Goal: Task Accomplishment & Management: Complete application form

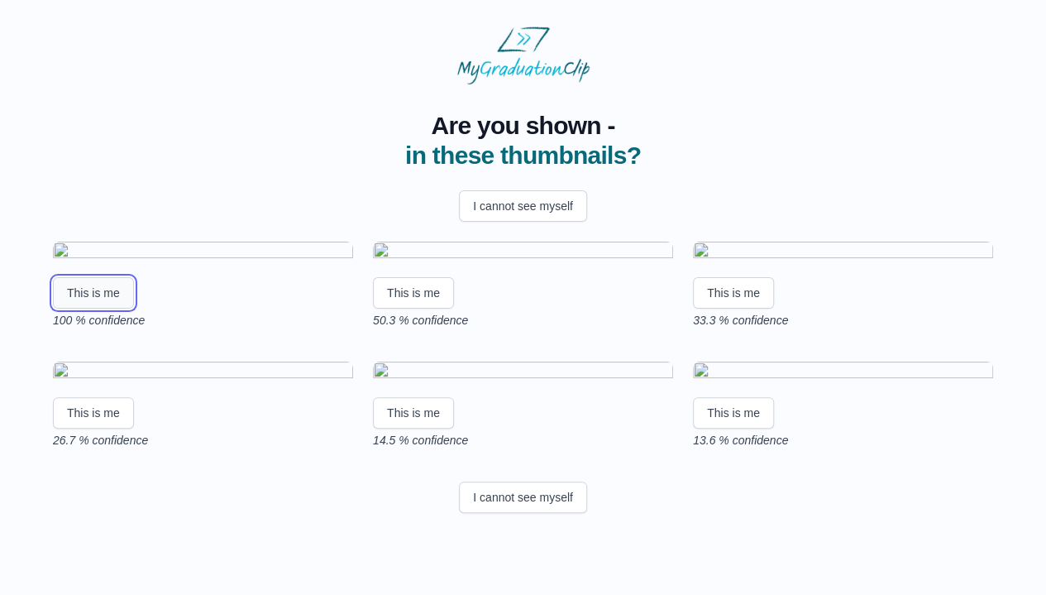
click at [97, 308] on button "This is me" at bounding box center [93, 292] width 81 height 31
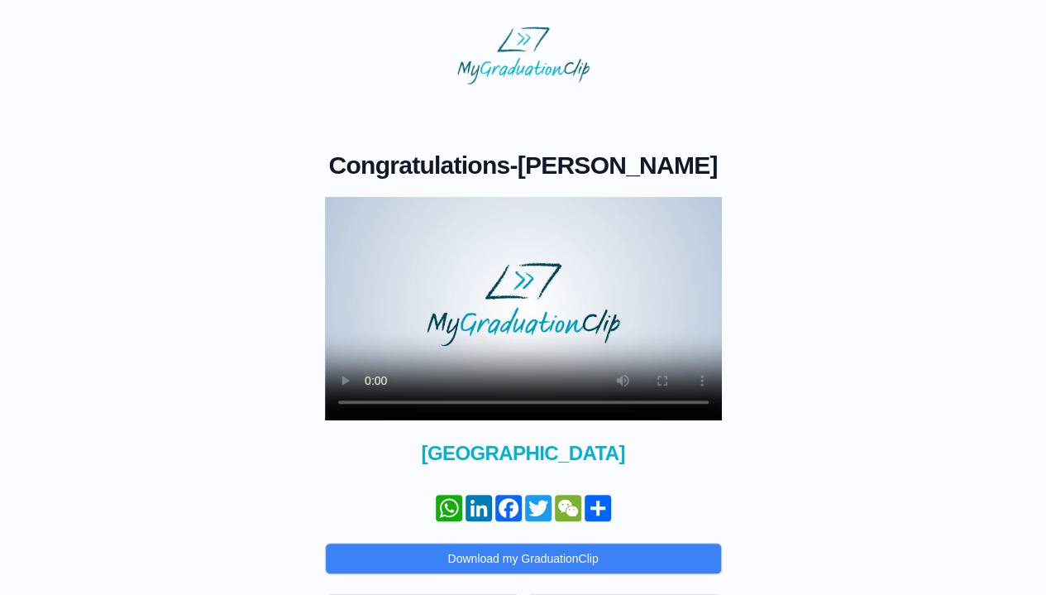
click at [512, 322] on video at bounding box center [523, 308] width 397 height 223
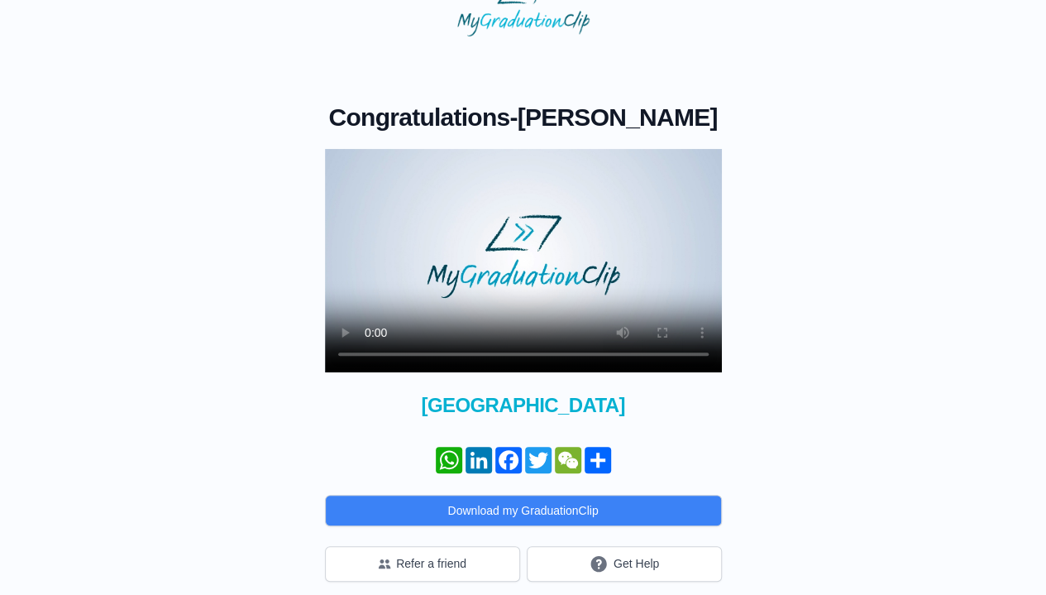
scroll to position [60, 0]
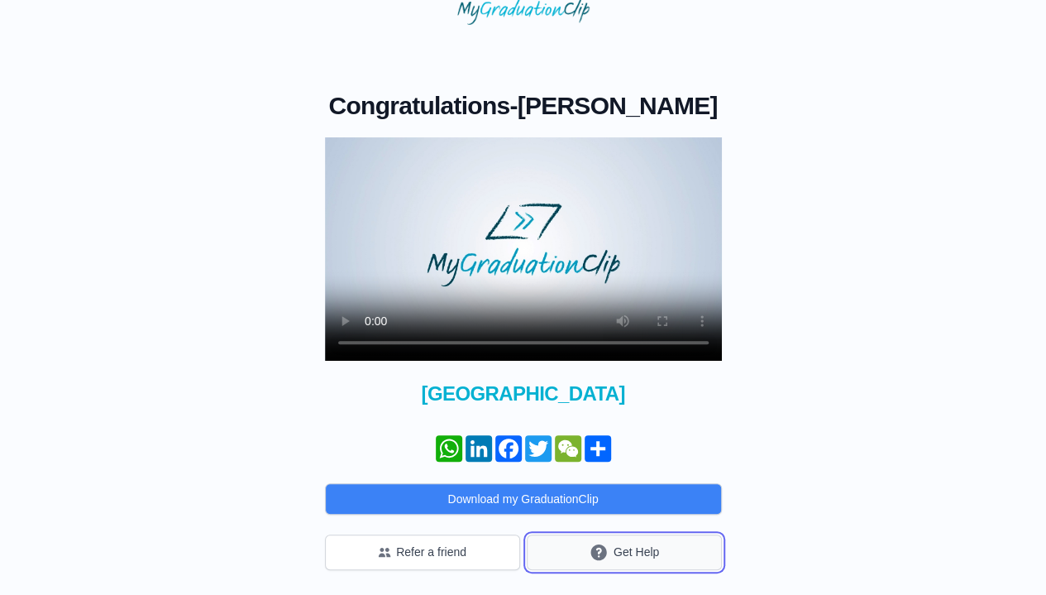
click at [638, 546] on button "Get Help" at bounding box center [624, 552] width 195 height 36
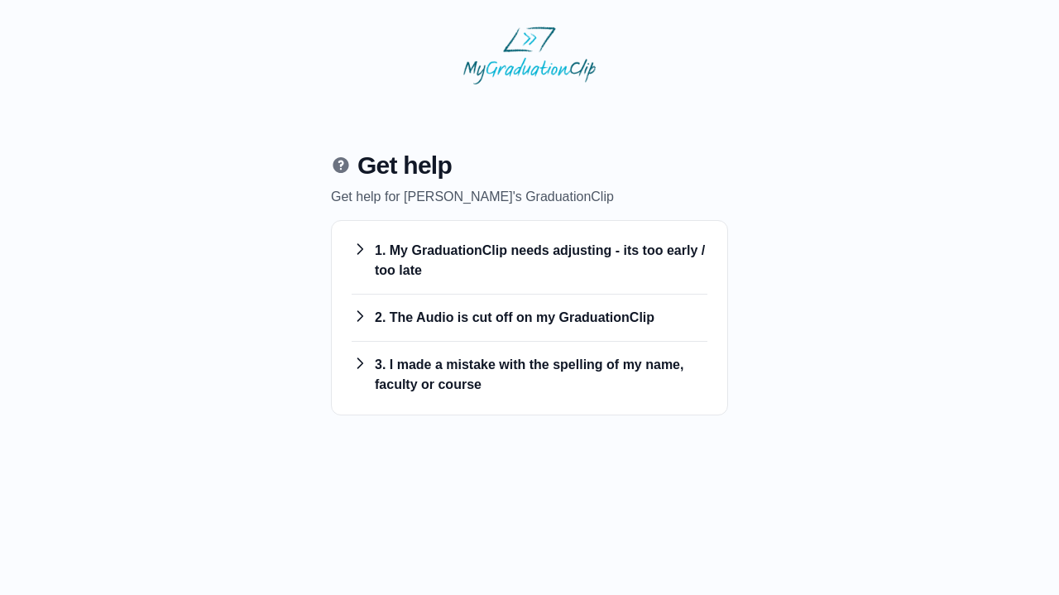
click at [498, 252] on h3 "1. My GraduationClip needs adjusting - its too early / too late" at bounding box center [530, 261] width 356 height 40
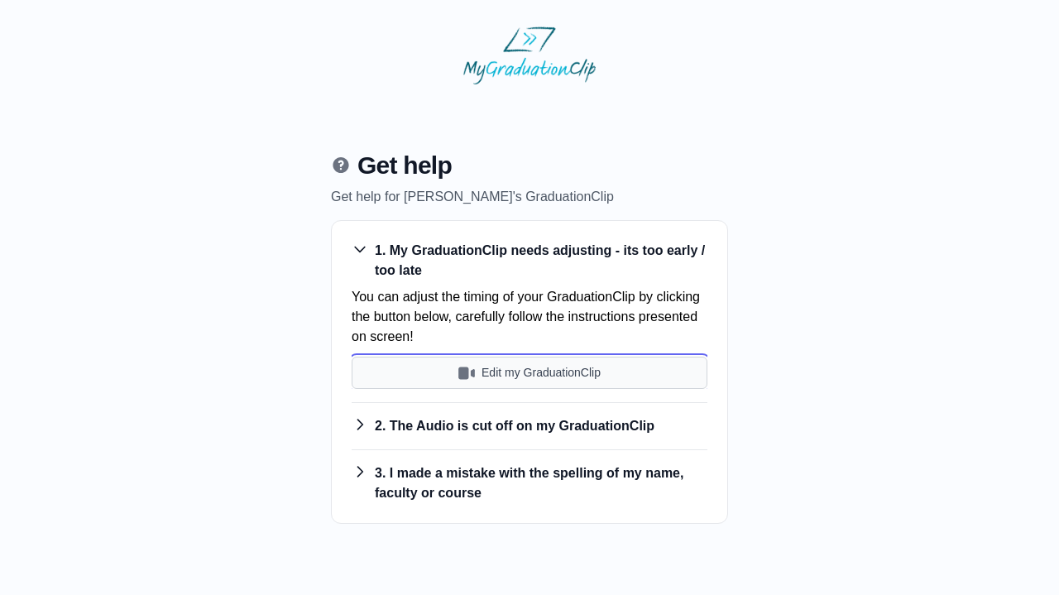
click at [501, 373] on button "Edit my GraduationClip" at bounding box center [530, 372] width 356 height 32
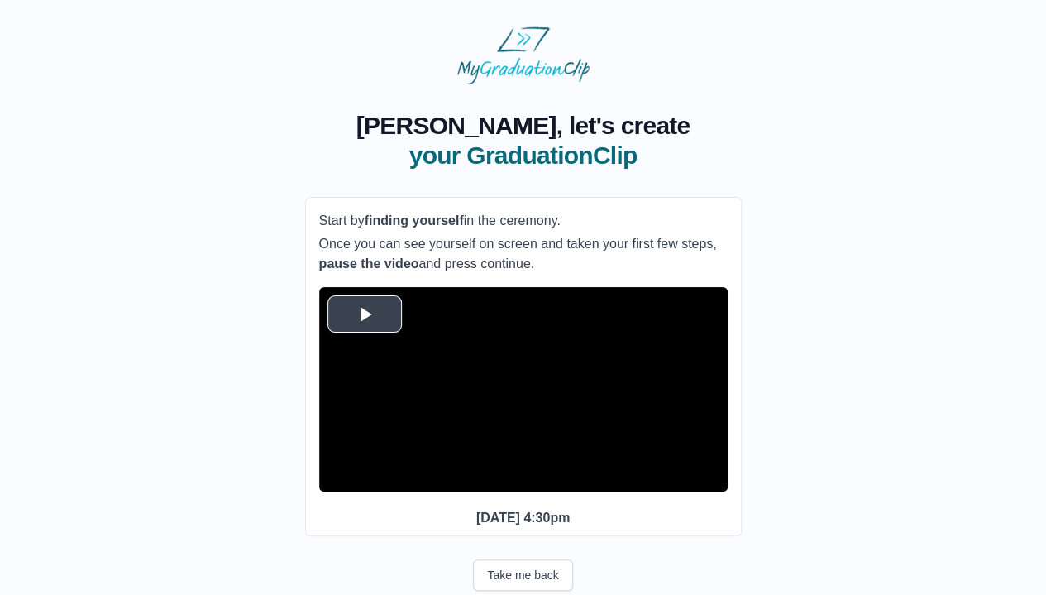
click at [365, 313] on span "Video Player" at bounding box center [365, 313] width 0 height 0
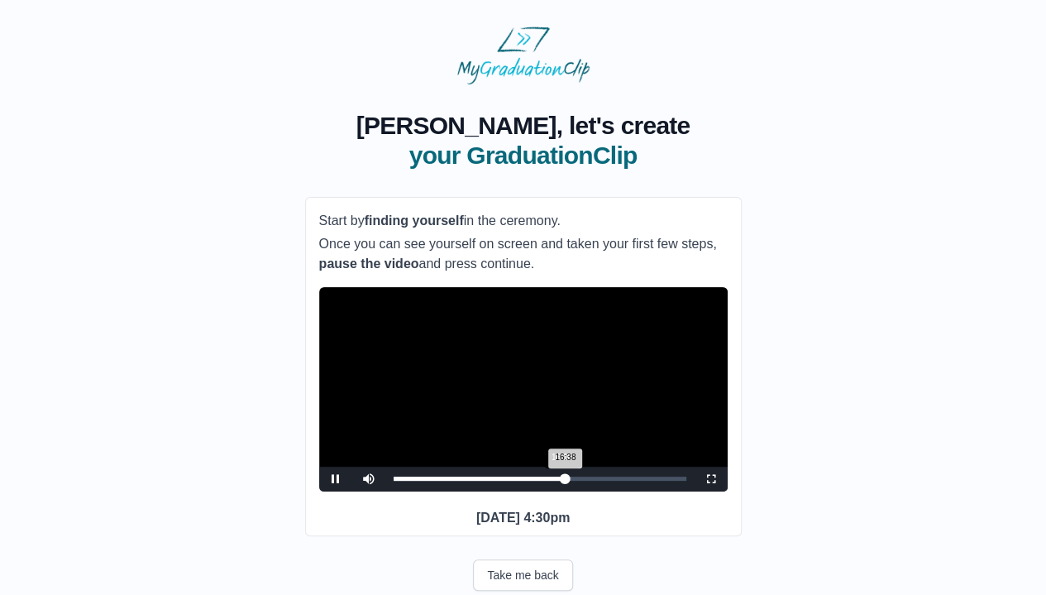
click at [561, 481] on div "16:38 Progress : 0%" at bounding box center [480, 478] width 172 height 4
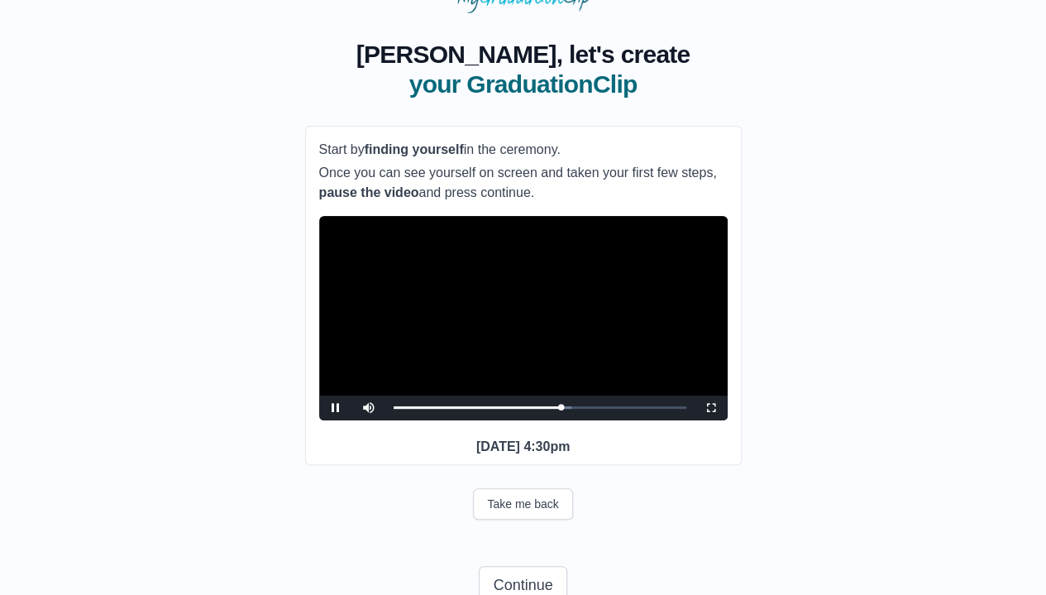
scroll to position [146, 0]
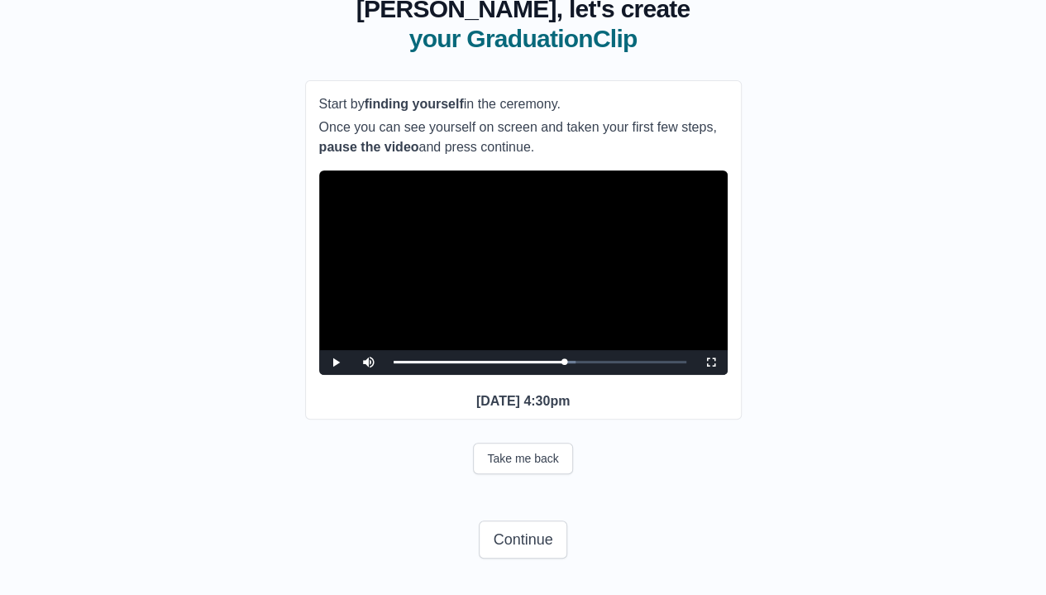
click at [469, 267] on video "Video Player" at bounding box center [523, 272] width 409 height 204
click at [509, 535] on button "Continue" at bounding box center [523, 539] width 88 height 38
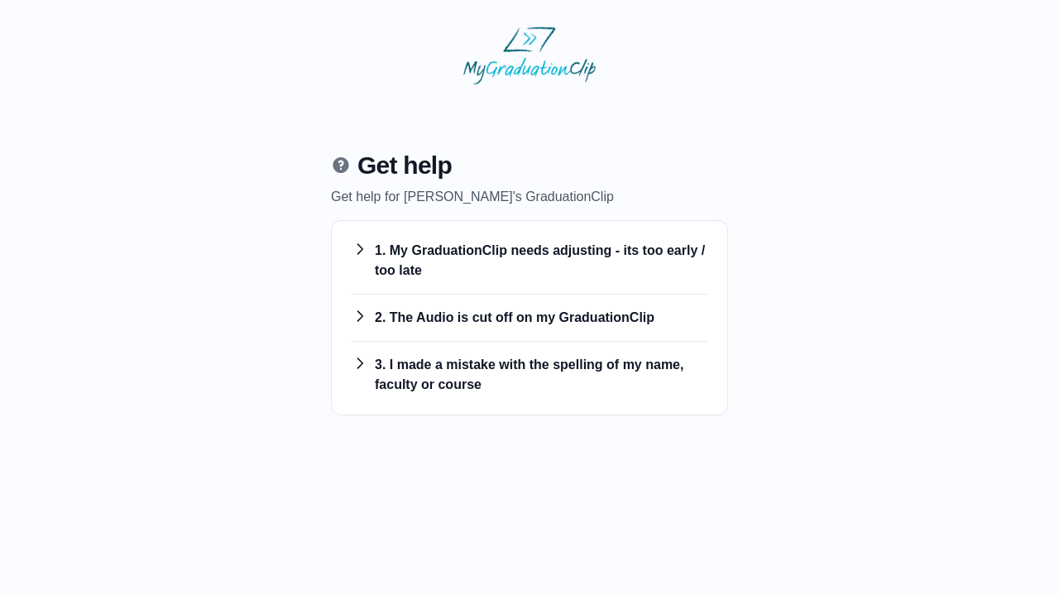
click at [495, 266] on h3 "1. My GraduationClip needs adjusting - its too early / too late" at bounding box center [530, 261] width 356 height 40
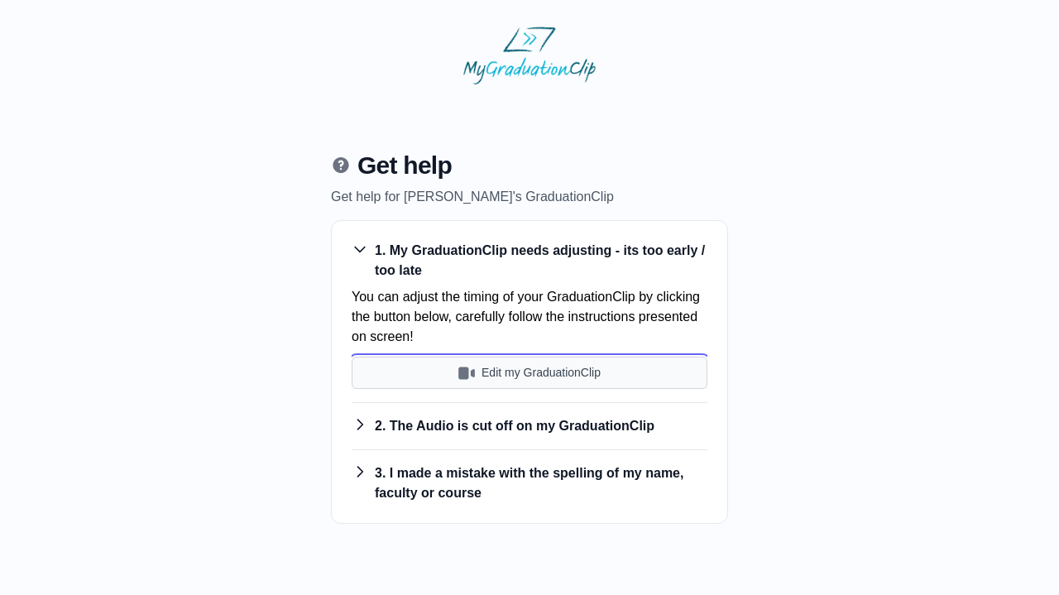
click at [506, 371] on button "Edit my GraduationClip" at bounding box center [530, 372] width 356 height 32
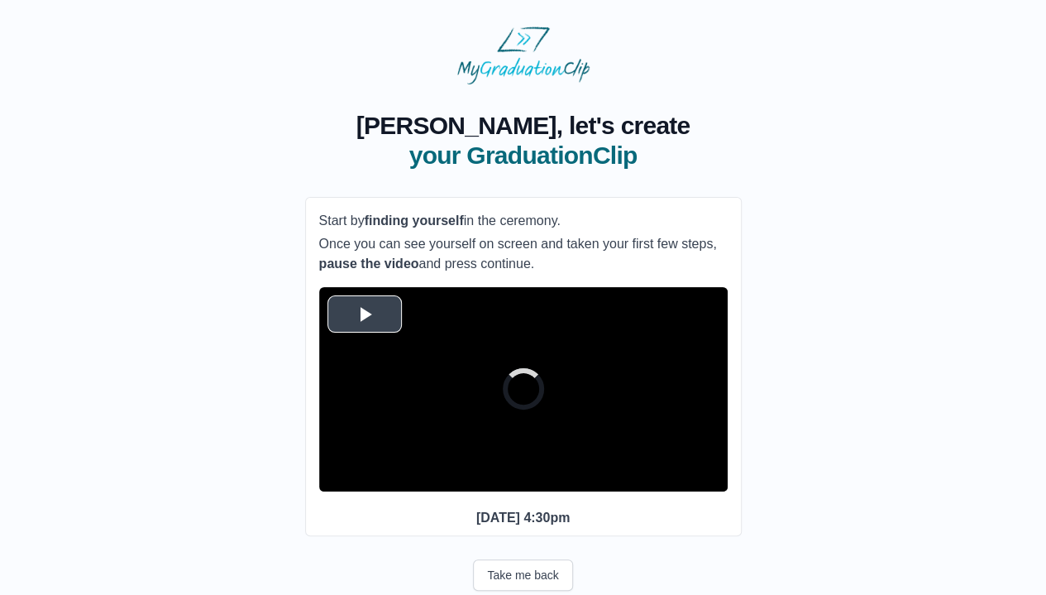
click at [365, 313] on span "Video Player" at bounding box center [365, 313] width 0 height 0
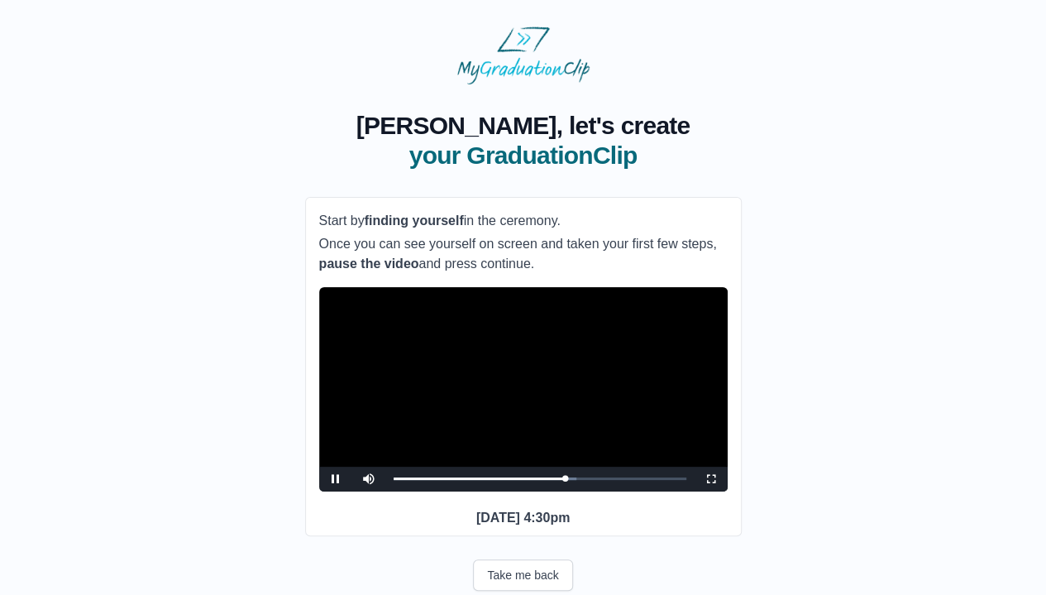
click at [538, 447] on video "Video Player" at bounding box center [523, 389] width 409 height 204
click at [558, 481] on div "16:37 Progress : 0%" at bounding box center [480, 478] width 172 height 4
click at [490, 415] on video "Video Player" at bounding box center [523, 389] width 409 height 204
click at [559, 481] on div "15:59 Progress : 0%" at bounding box center [476, 478] width 165 height 4
click at [427, 418] on video "Video Player" at bounding box center [523, 389] width 409 height 204
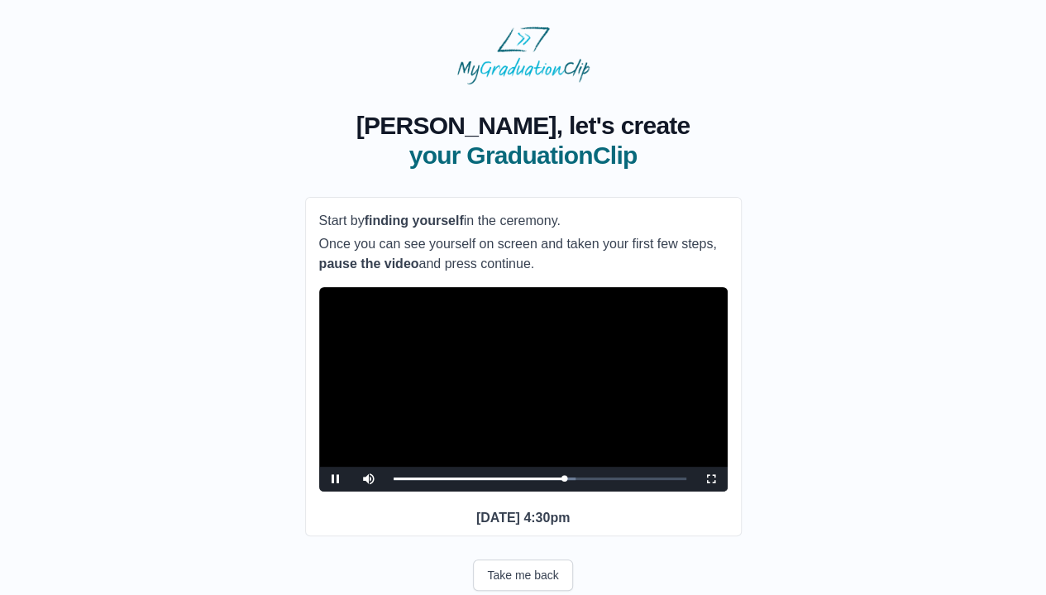
click at [428, 424] on video "Video Player" at bounding box center [523, 389] width 409 height 204
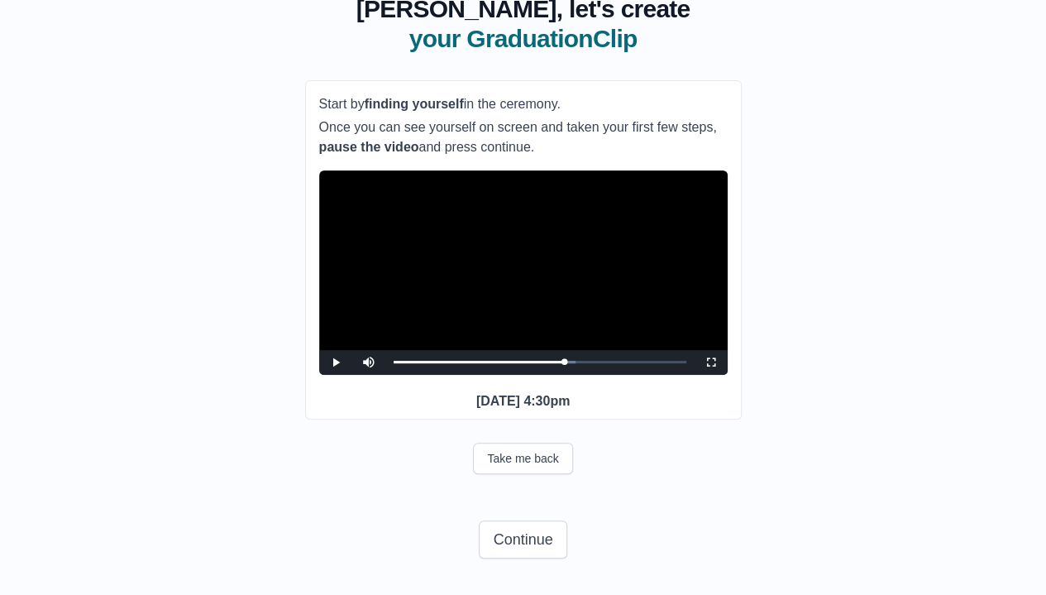
scroll to position [146, 0]
click at [534, 538] on button "Continue" at bounding box center [523, 539] width 88 height 38
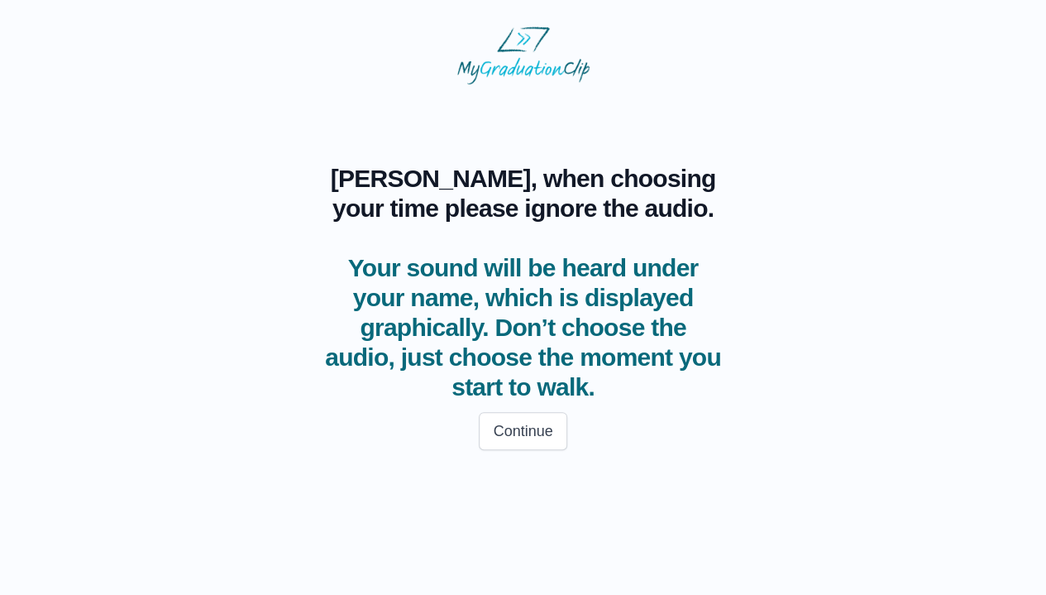
scroll to position [0, 0]
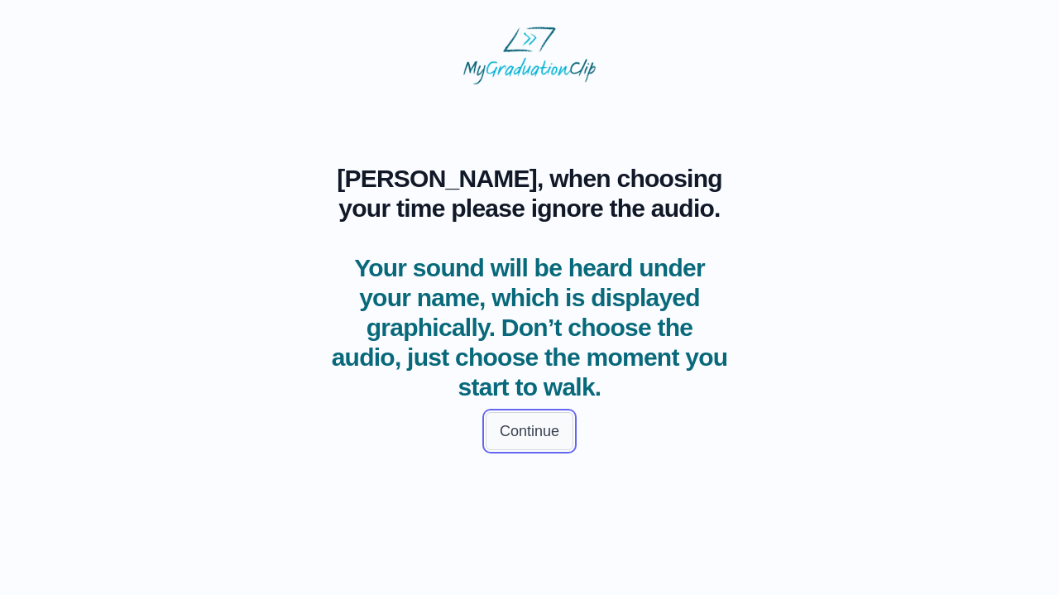
click at [538, 426] on button "Continue" at bounding box center [529, 431] width 88 height 38
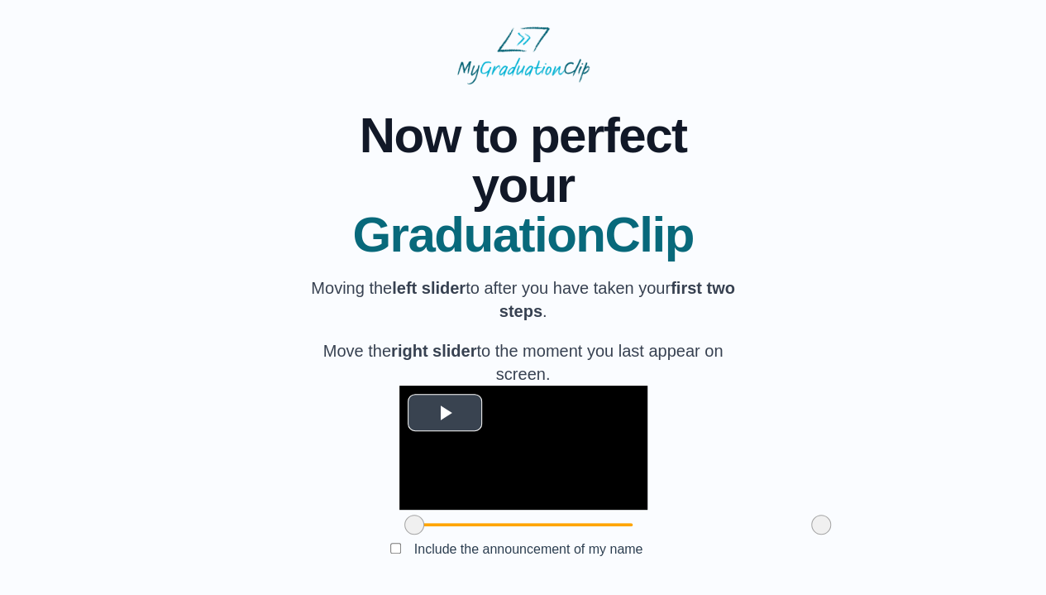
click at [445, 412] on span "Video Player" at bounding box center [445, 412] width 0 height 0
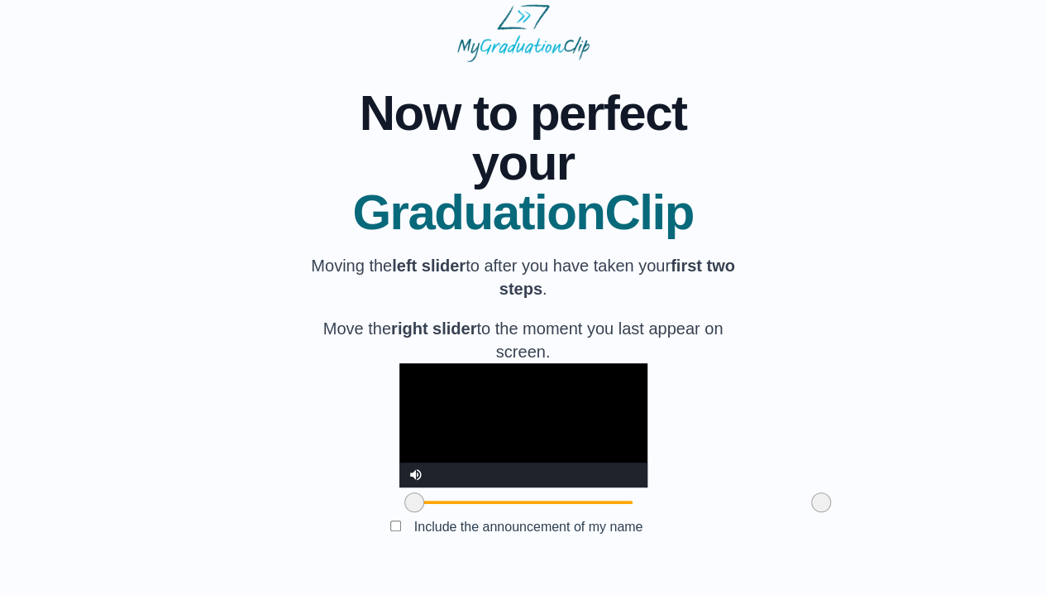
scroll to position [143, 0]
drag, startPoint x: 725, startPoint y: 505, endPoint x: 674, endPoint y: 501, distance: 50.6
click at [761, 501] on span at bounding box center [771, 502] width 20 height 20
drag, startPoint x: 673, startPoint y: 501, endPoint x: 662, endPoint y: 504, distance: 11.0
click at [752, 504] on span at bounding box center [762, 502] width 20 height 20
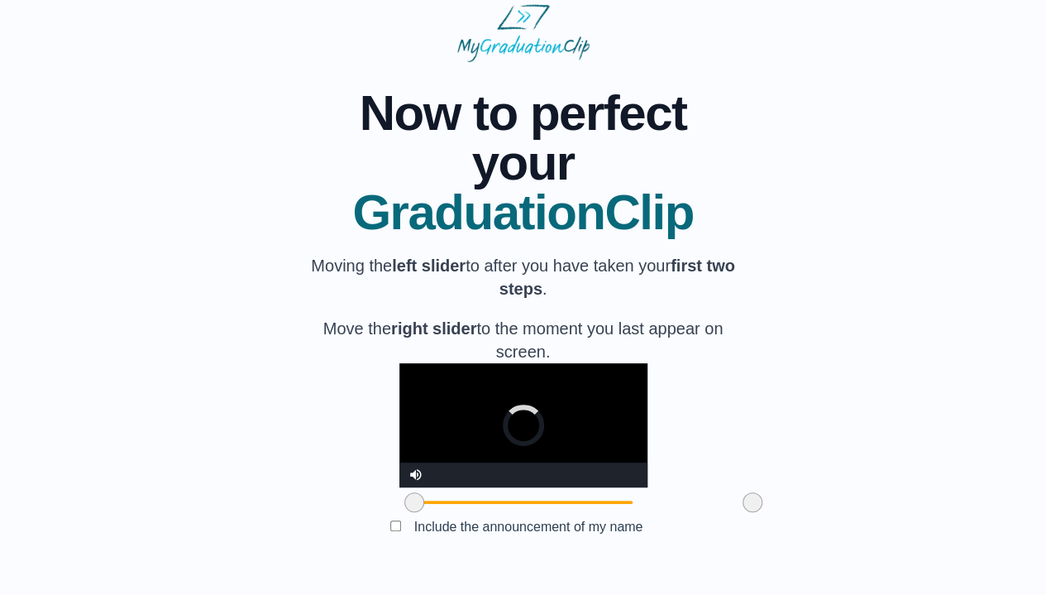
drag, startPoint x: 662, startPoint y: 504, endPoint x: 649, endPoint y: 509, distance: 14.1
click at [743, 508] on span at bounding box center [753, 502] width 20 height 20
drag, startPoint x: 648, startPoint y: 509, endPoint x: 620, endPoint y: 507, distance: 28.2
click at [709, 507] on span at bounding box center [719, 502] width 20 height 20
drag, startPoint x: 615, startPoint y: 507, endPoint x: 600, endPoint y: 507, distance: 14.9
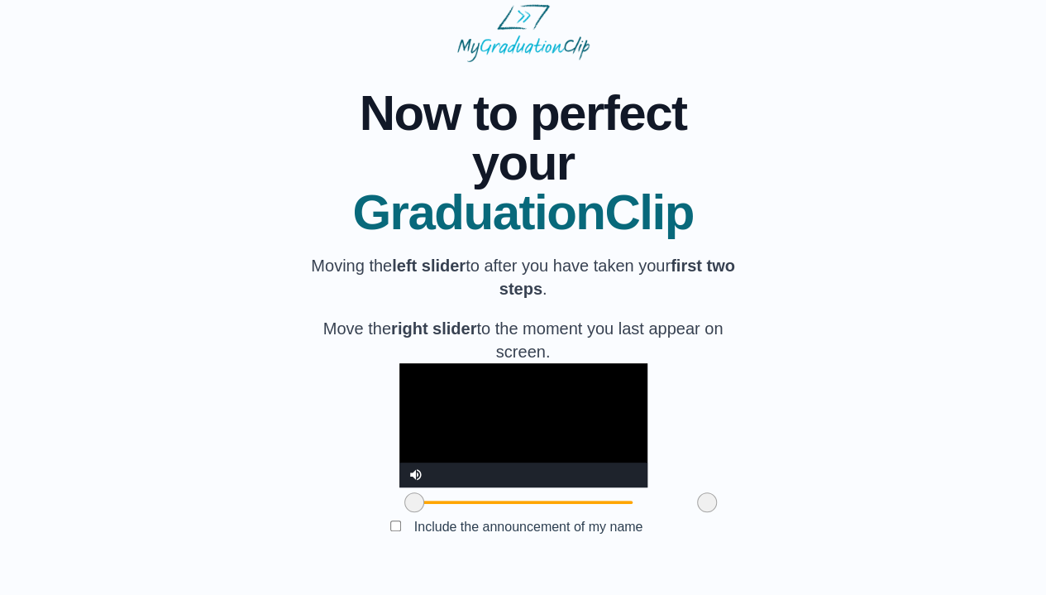
click at [697, 507] on span at bounding box center [707, 502] width 20 height 20
drag, startPoint x: 606, startPoint y: 507, endPoint x: 588, endPoint y: 507, distance: 18.2
click at [680, 506] on span at bounding box center [690, 502] width 20 height 20
click at [676, 507] on span at bounding box center [686, 502] width 20 height 20
drag, startPoint x: 311, startPoint y: 495, endPoint x: 324, endPoint y: 499, distance: 13.6
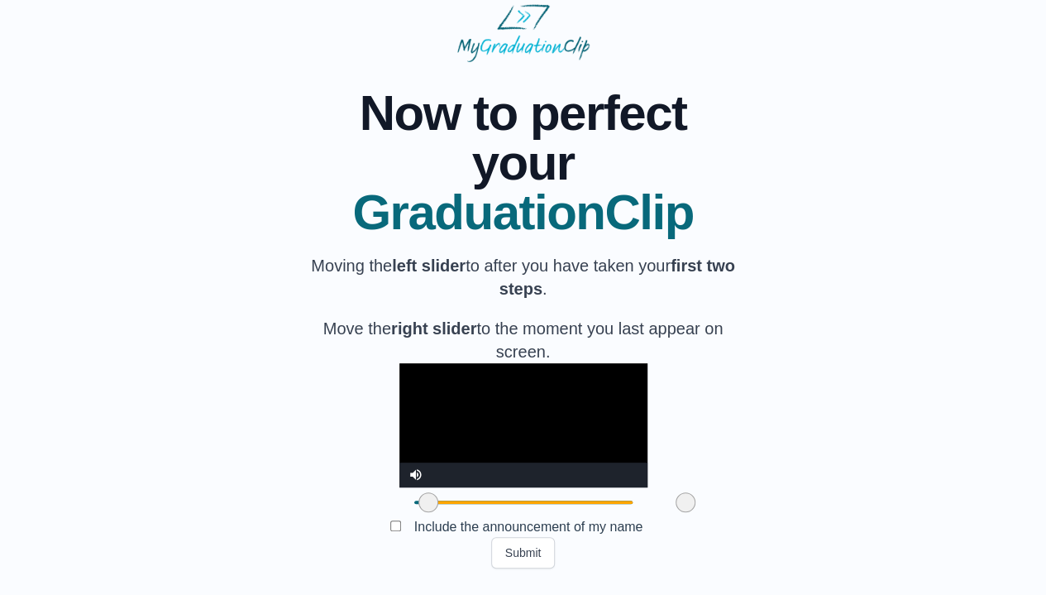
click at [414, 499] on div at bounding box center [429, 502] width 30 height 30
drag, startPoint x: 327, startPoint y: 502, endPoint x: 336, endPoint y: 505, distance: 9.4
click at [427, 505] on span at bounding box center [437, 502] width 20 height 20
drag, startPoint x: 334, startPoint y: 505, endPoint x: 343, endPoint y: 505, distance: 9.1
click at [434, 505] on span at bounding box center [444, 502] width 20 height 20
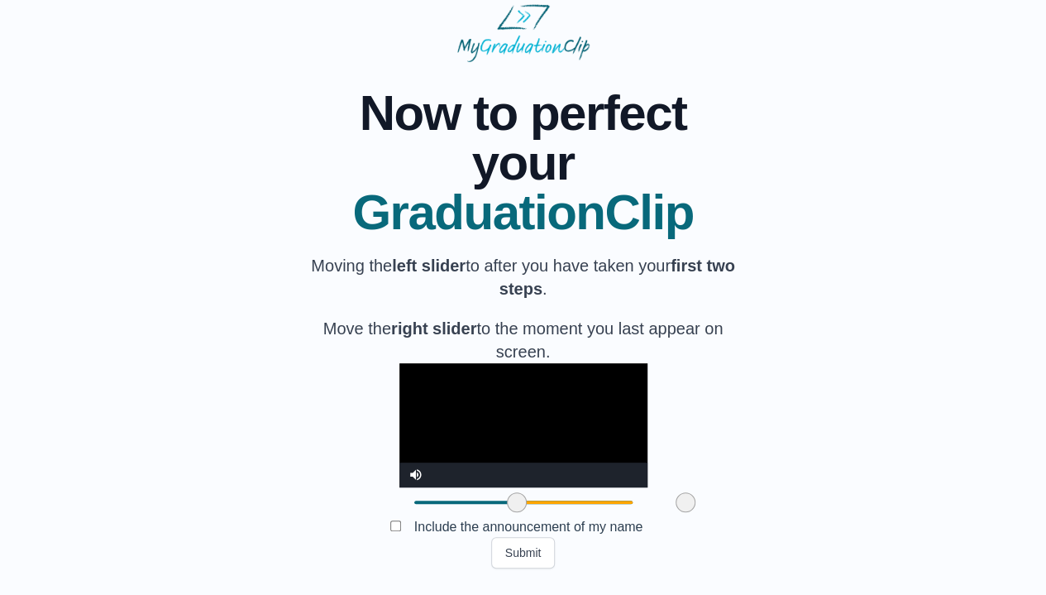
drag, startPoint x: 343, startPoint y: 505, endPoint x: 414, endPoint y: 506, distance: 70.3
click at [507, 506] on span at bounding box center [517, 502] width 20 height 20
click at [676, 510] on span at bounding box center [686, 502] width 20 height 20
click at [521, 555] on button "Submit" at bounding box center [523, 552] width 65 height 31
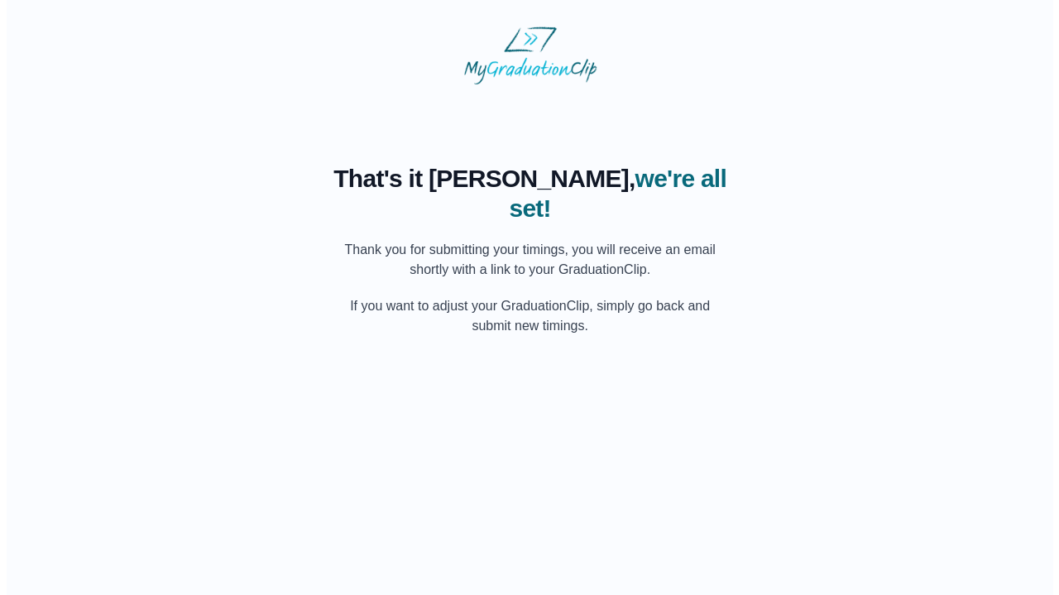
scroll to position [0, 0]
